Goal: Navigation & Orientation: Find specific page/section

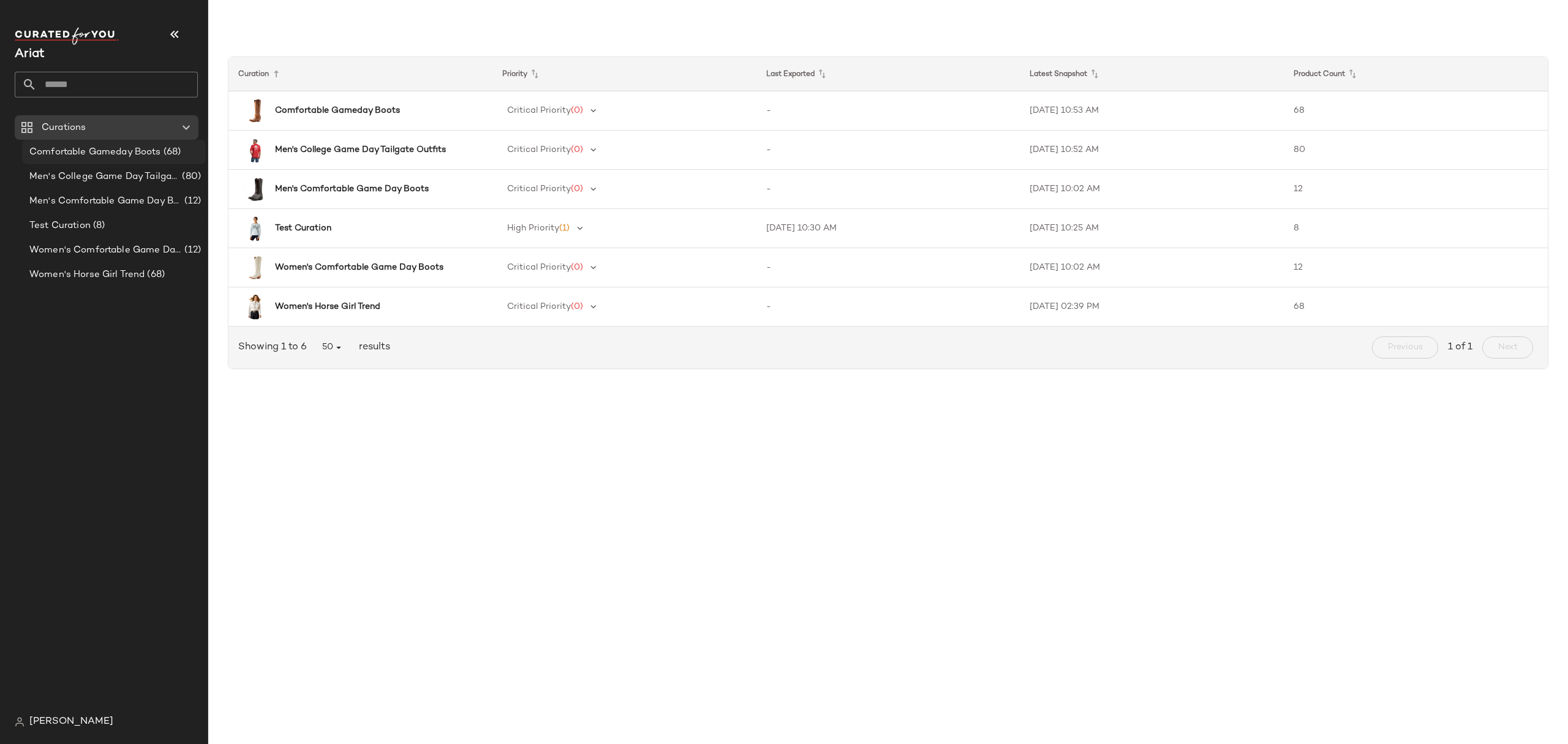
click at [43, 155] on span "Comfortable Gameday Boots" at bounding box center [95, 152] width 132 height 14
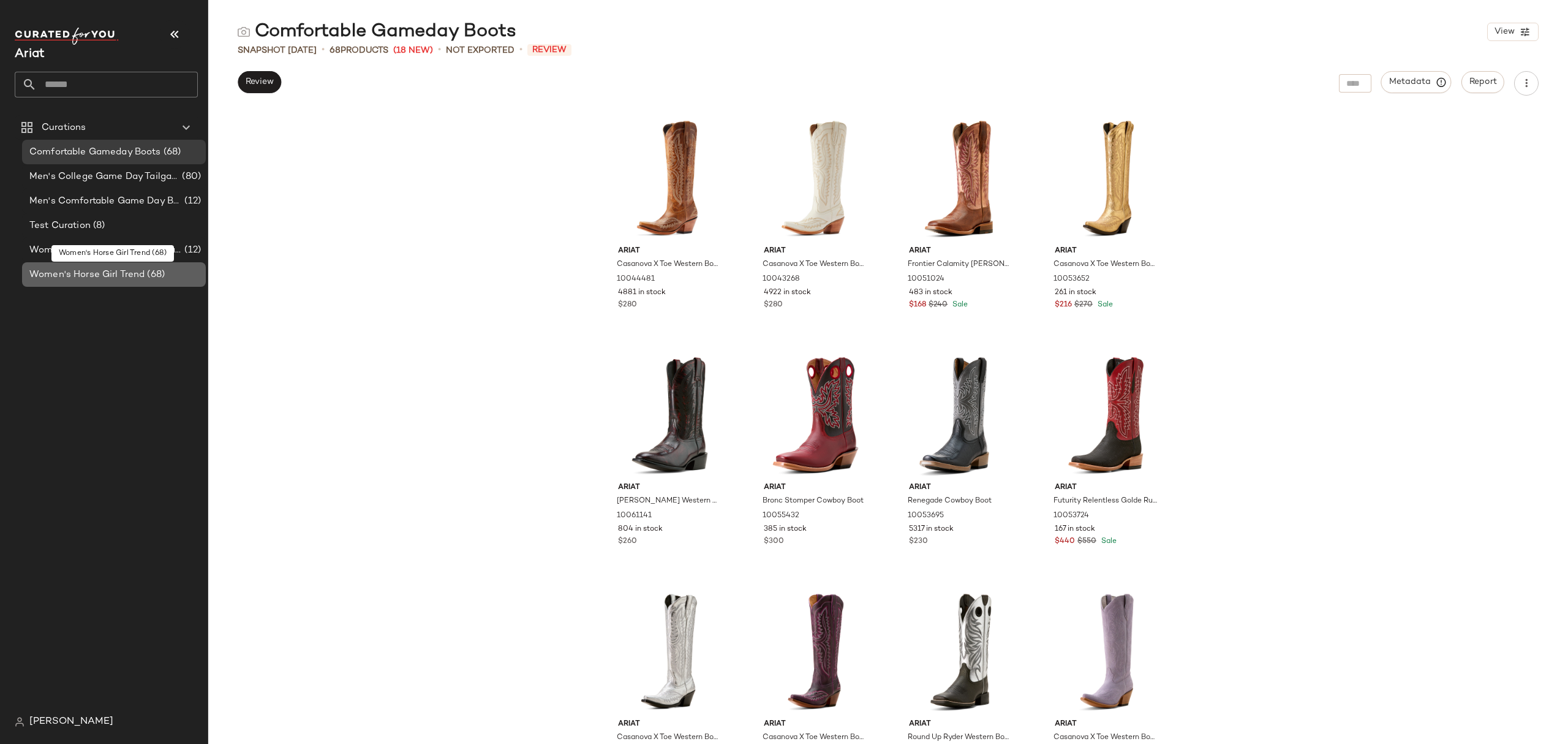
click at [104, 280] on span "Women's Horse Girl Trend" at bounding box center [87, 275] width 116 height 14
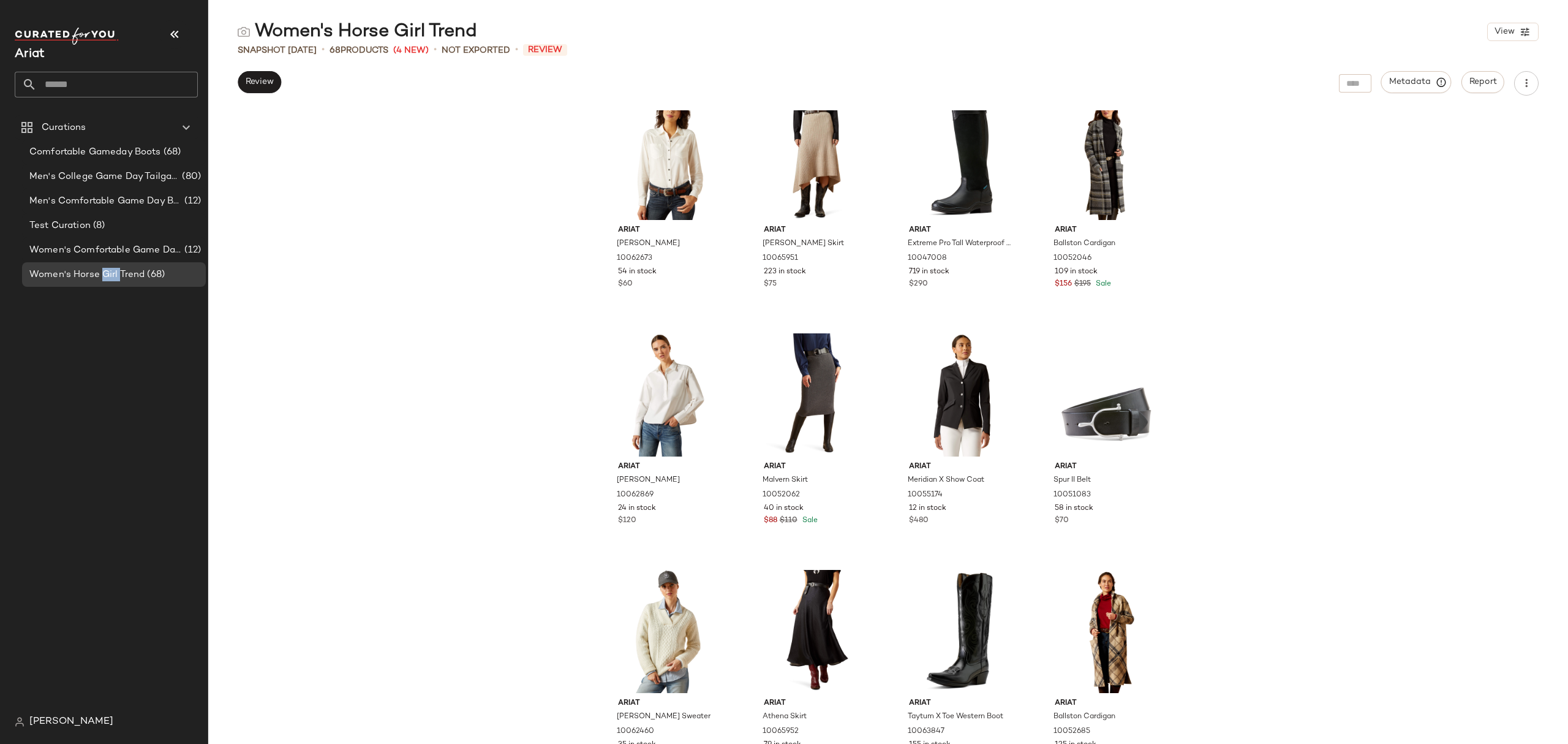
scroll to position [3390, 0]
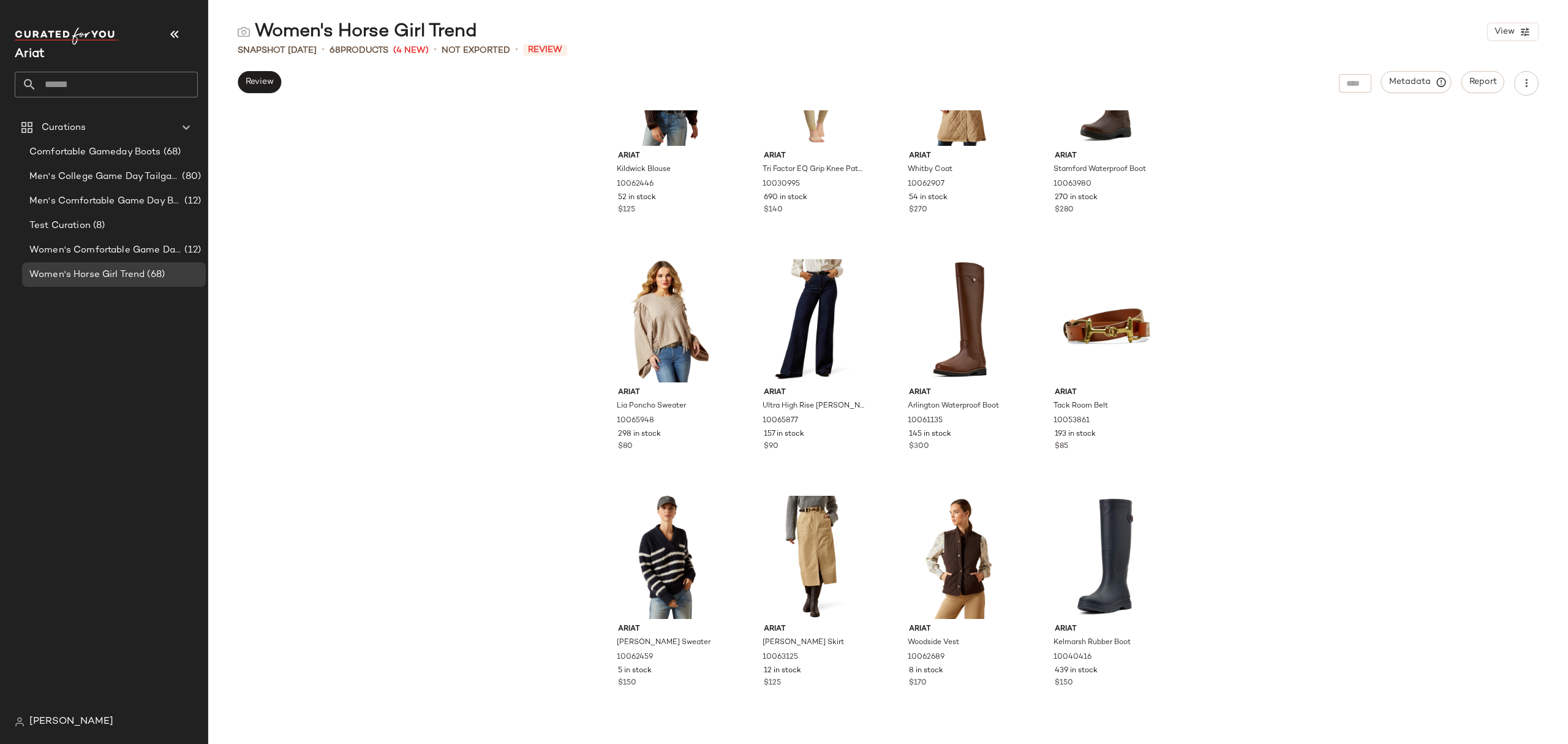
scroll to position [336, 0]
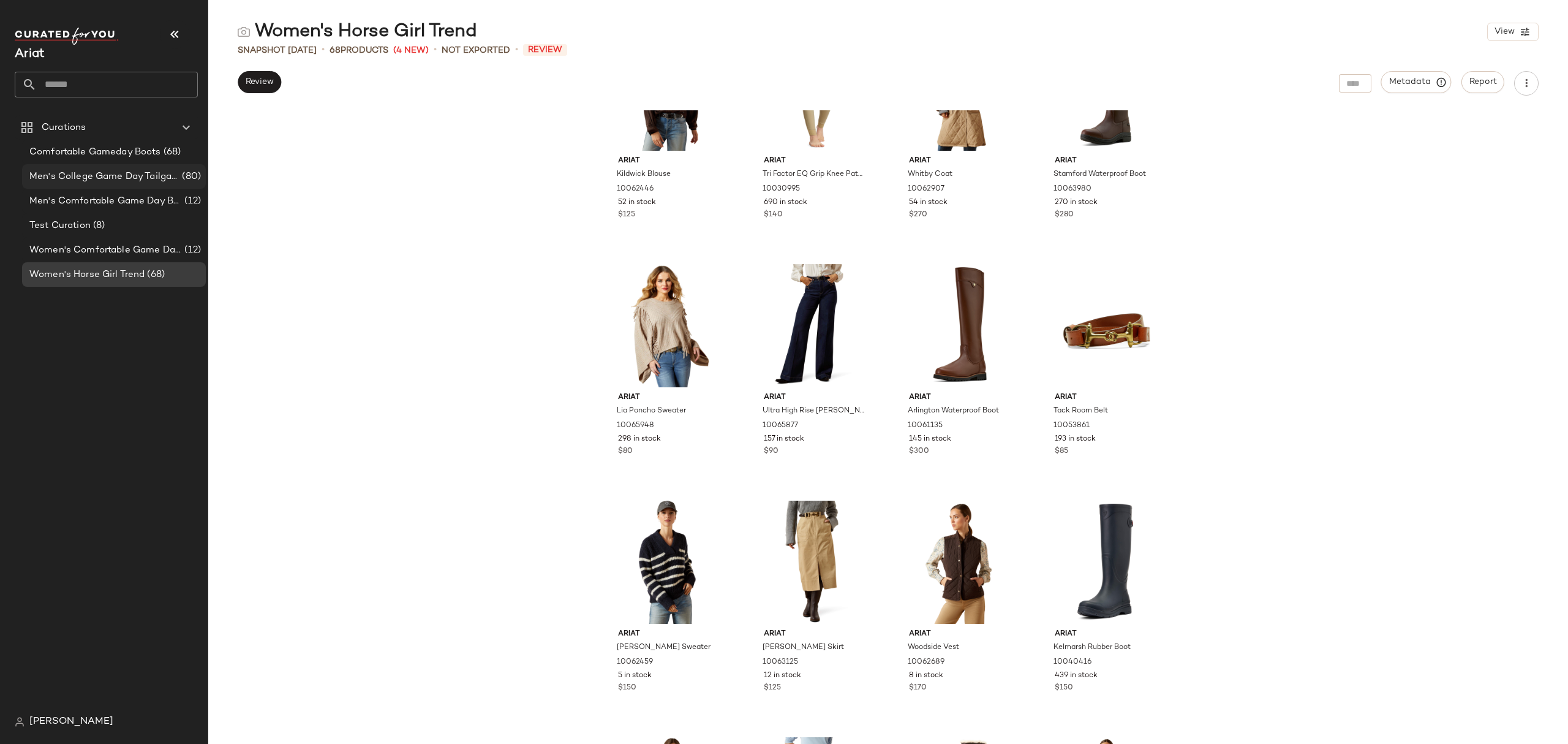
click at [116, 173] on span "Men's College Game Day Tailgate Outfits" at bounding box center [104, 177] width 150 height 14
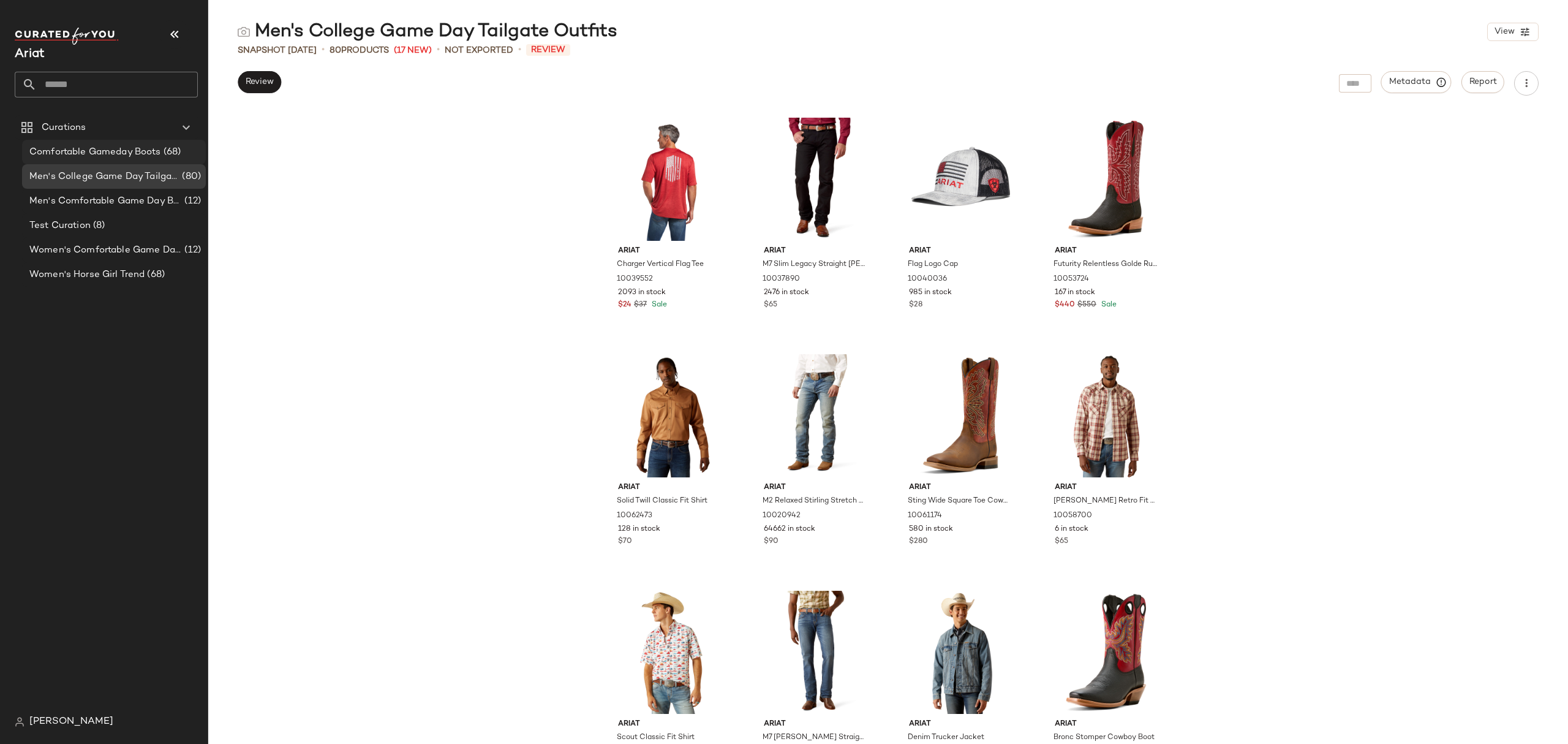
click at [81, 151] on span "Comfortable Gameday Boots" at bounding box center [95, 152] width 132 height 14
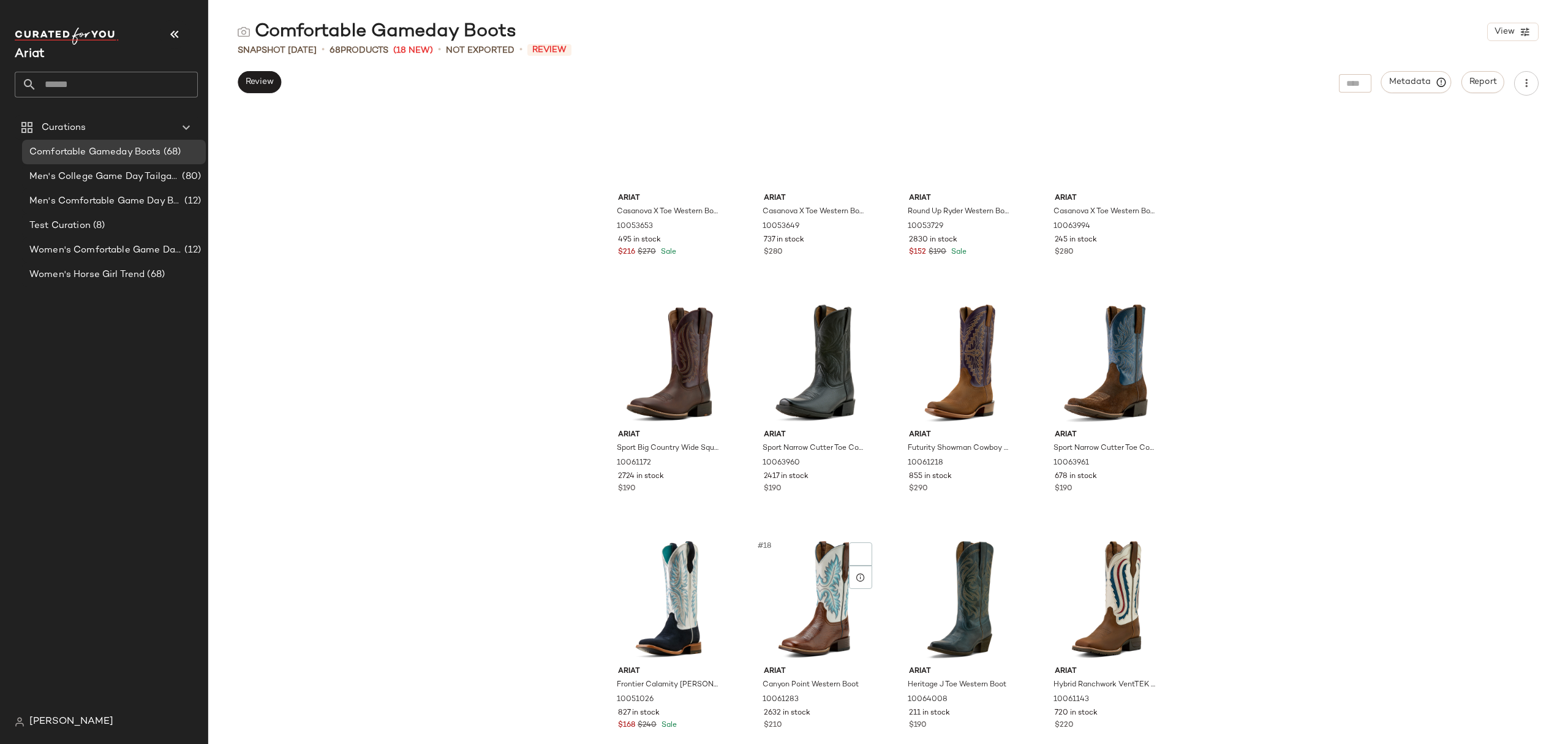
scroll to position [530, 0]
